Goal: Register for event/course

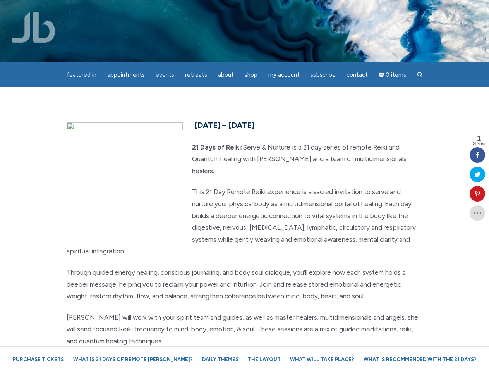
click at [244, 186] on p "This 21 Day Remote Reiki experience is a sacred invitation to serve and nurture…" at bounding box center [245, 221] width 356 height 71
click at [126, 75] on span "Appointments" at bounding box center [126, 74] width 38 height 7
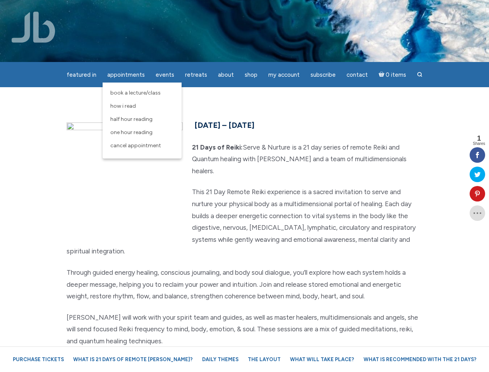
click at [165, 75] on span "Events" at bounding box center [165, 74] width 19 height 7
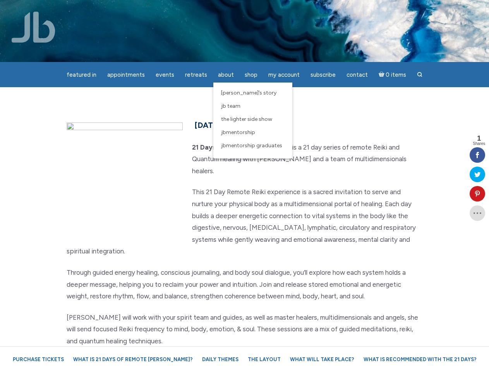
click at [226, 75] on span "About" at bounding box center [226, 74] width 16 height 7
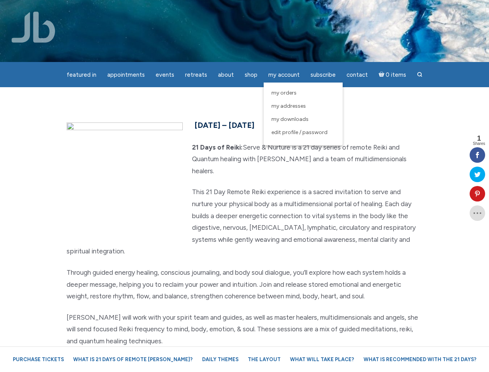
click at [284, 75] on span "My Account" at bounding box center [283, 74] width 31 height 7
click at [477, 194] on icon at bounding box center [477, 193] width 15 height 6
